Goal: Navigation & Orientation: Find specific page/section

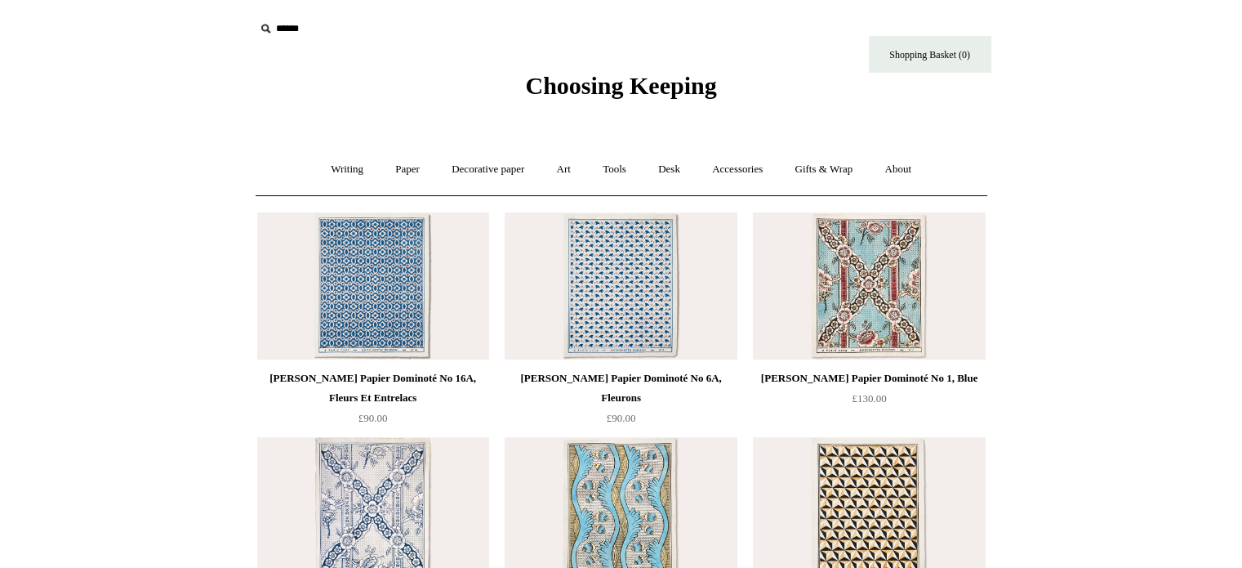
click at [877, 304] on img at bounding box center [869, 285] width 232 height 147
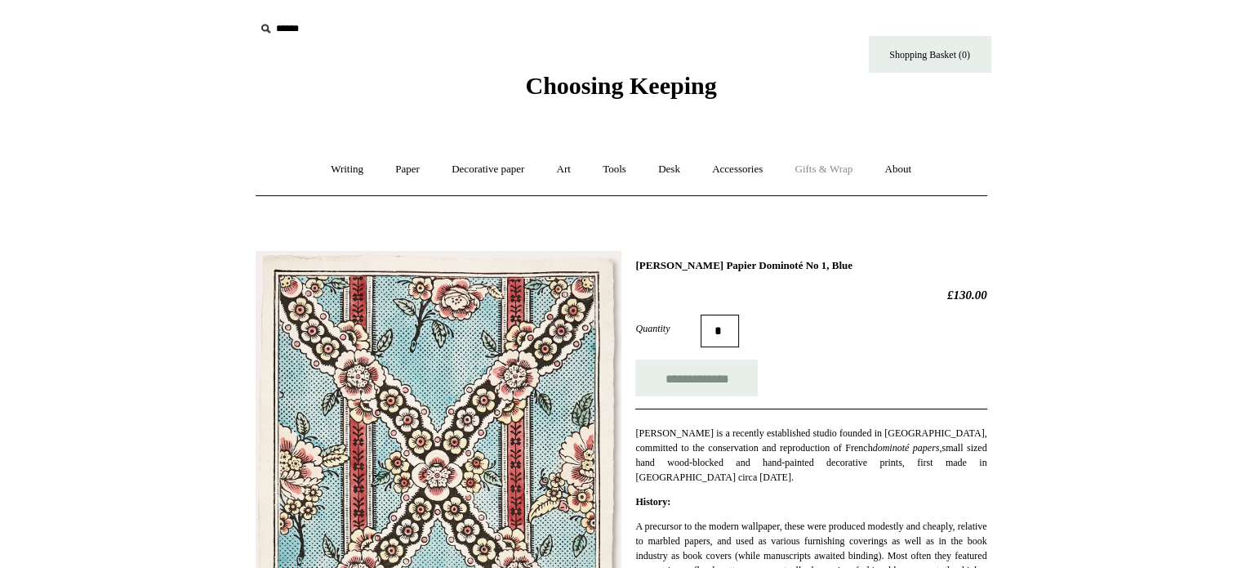
click at [836, 176] on link "Gifts & Wrap +" at bounding box center [823, 169] width 87 height 43
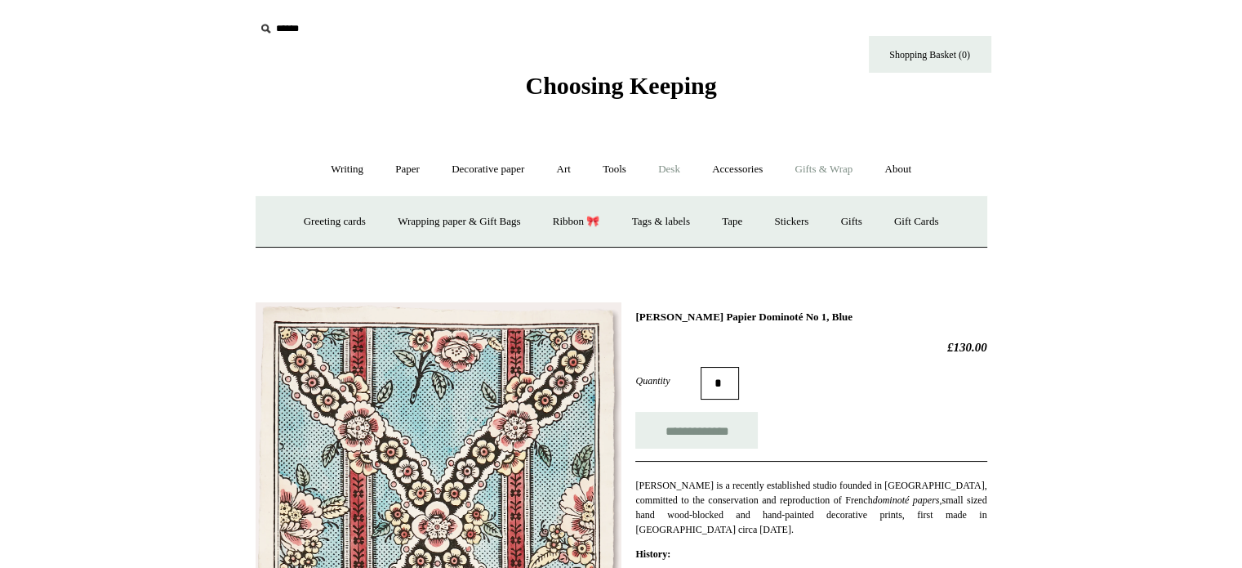
click at [672, 176] on link "Desk +" at bounding box center [669, 169] width 51 height 43
click at [504, 234] on link "Boxes & archiving" at bounding box center [516, 221] width 109 height 43
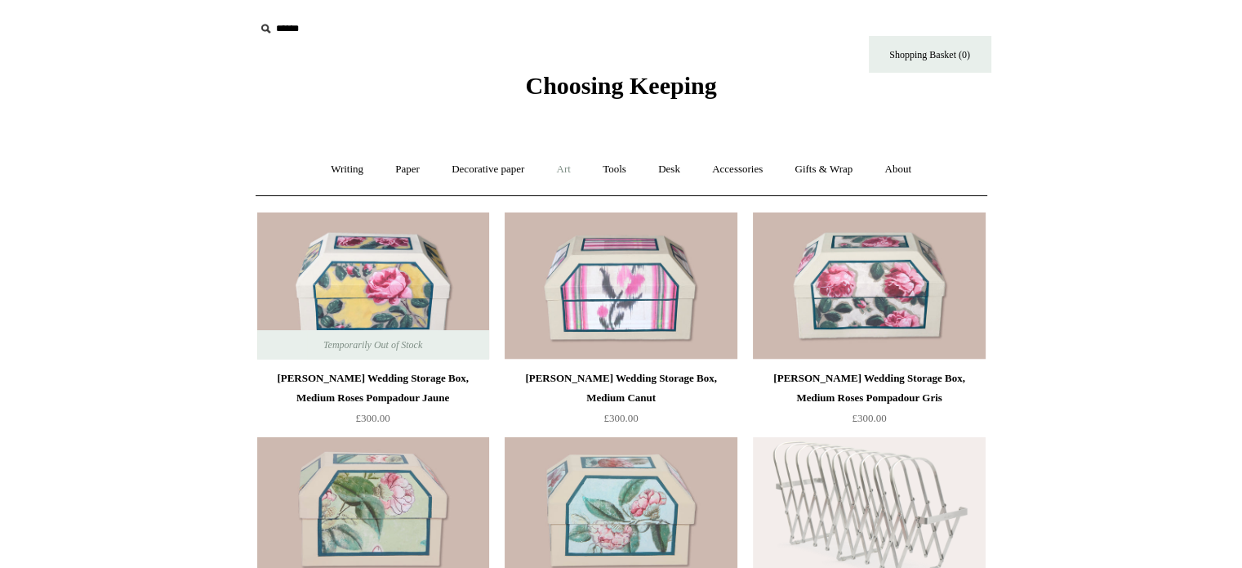
click at [575, 165] on link "Art +" at bounding box center [563, 169] width 43 height 43
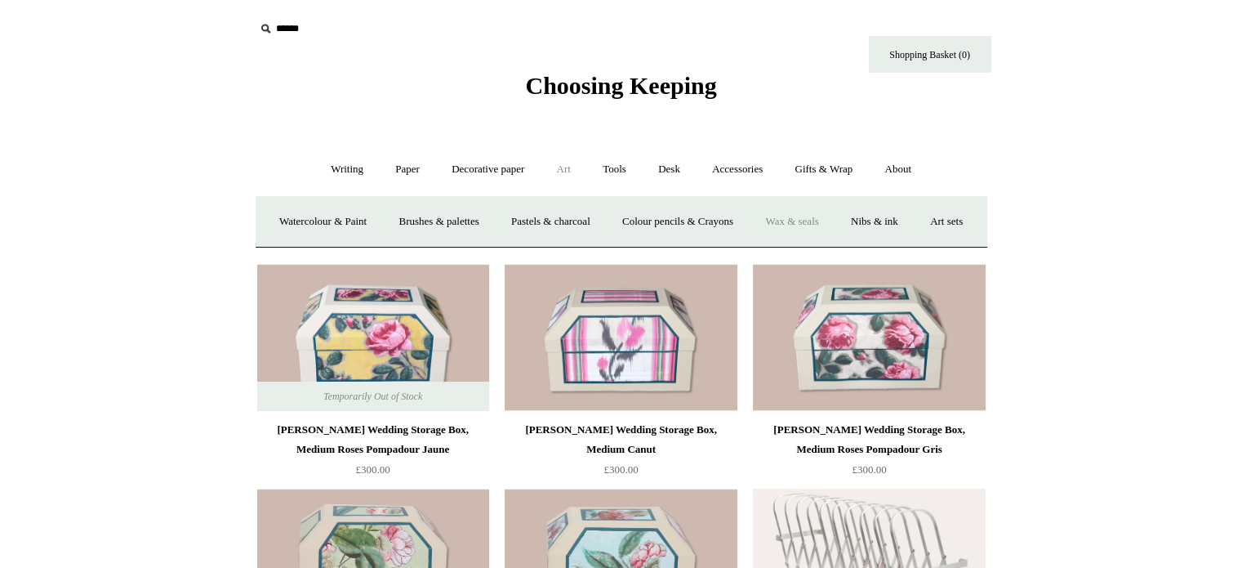
click at [833, 219] on link "Wax & seals" at bounding box center [792, 221] width 82 height 43
